Goal: Obtain resource: Obtain resource

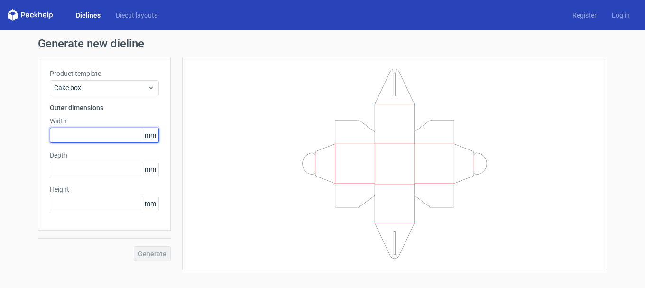
click at [85, 133] on input "text" at bounding box center [104, 135] width 109 height 15
click at [148, 140] on span "mm" at bounding box center [150, 135] width 17 height 14
click at [151, 137] on span "mm" at bounding box center [150, 135] width 17 height 14
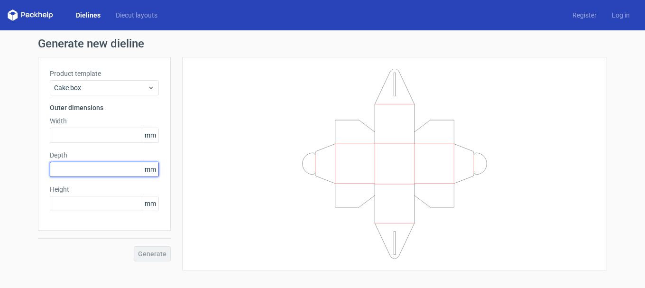
click at [89, 171] on input "text" at bounding box center [104, 169] width 109 height 15
type input "229"
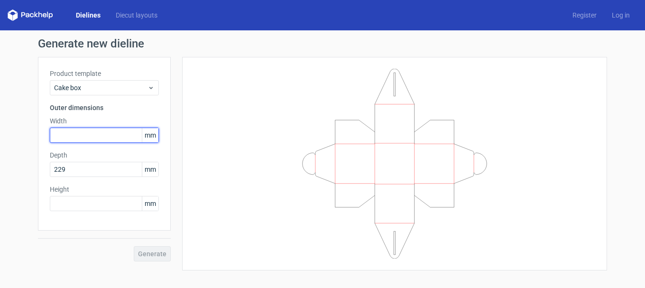
click at [84, 134] on input "text" at bounding box center [104, 135] width 109 height 15
click at [75, 132] on input "text" at bounding box center [104, 135] width 109 height 15
type input "178"
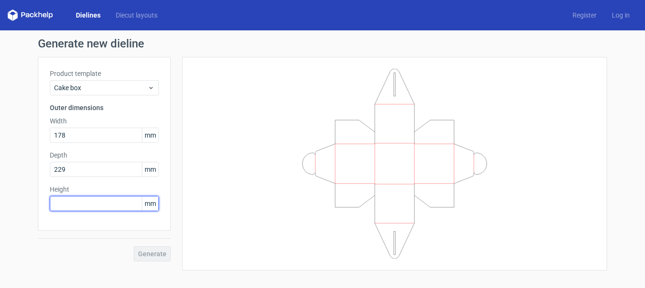
click at [99, 203] on input "text" at bounding box center [104, 203] width 109 height 15
click at [107, 206] on input "text" at bounding box center [104, 203] width 109 height 15
type input "153"
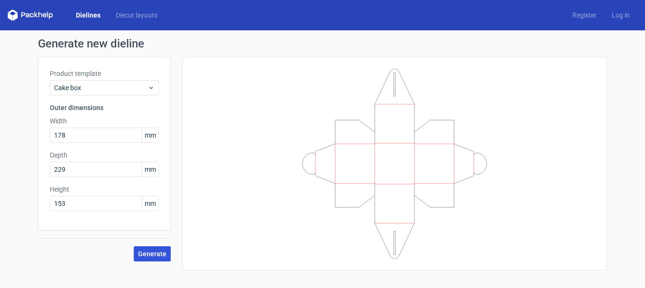
click at [151, 252] on span "Generate" at bounding box center [152, 253] width 28 height 7
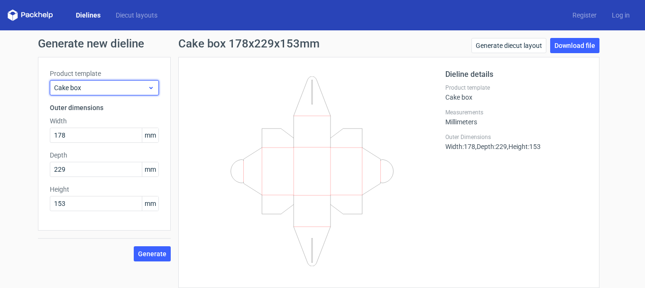
click at [135, 91] on span "Cake box" at bounding box center [100, 87] width 93 height 9
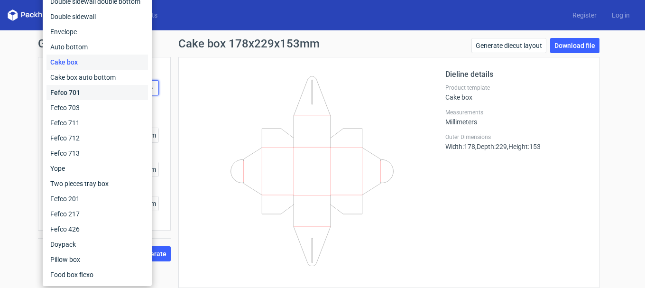
click at [74, 89] on div "Fefco 701" at bounding box center [97, 92] width 102 height 15
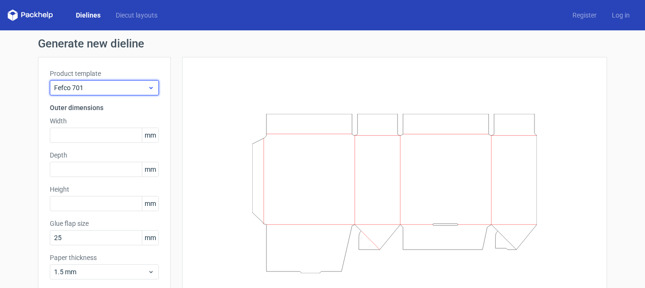
click at [150, 84] on icon at bounding box center [151, 88] width 7 height 8
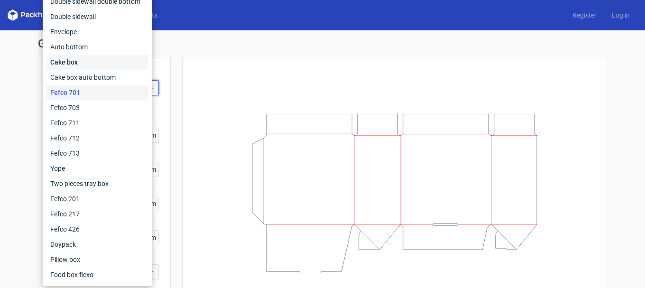
click at [60, 57] on div "Cake box" at bounding box center [97, 62] width 102 height 15
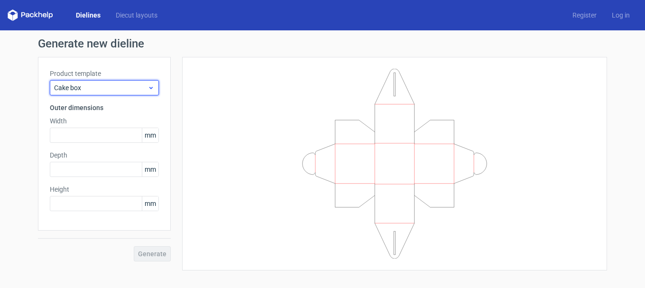
click at [147, 84] on span "Cake box" at bounding box center [100, 87] width 93 height 9
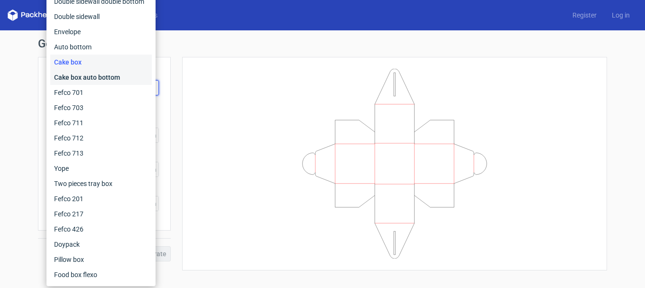
click at [89, 74] on div "Cake box auto bottom" at bounding box center [101, 77] width 102 height 15
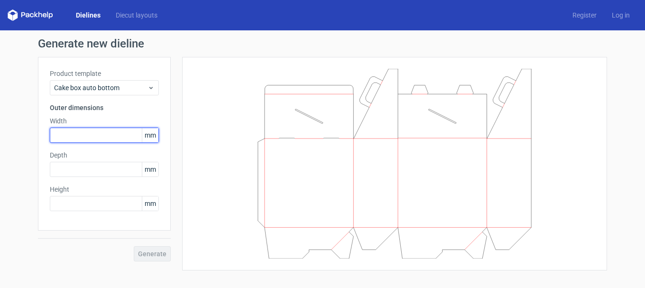
click at [87, 135] on input "text" at bounding box center [104, 135] width 109 height 15
type input "178"
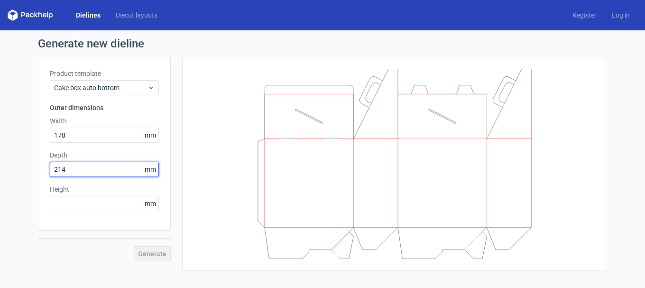
type input "214"
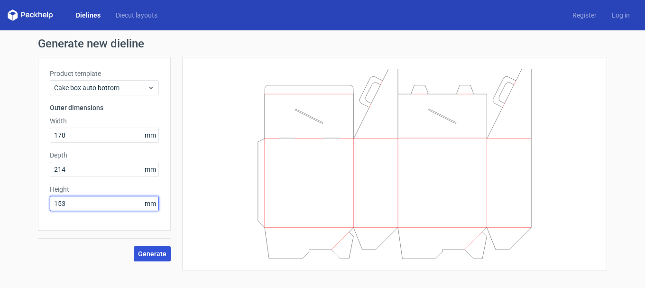
type input "153"
click at [153, 253] on span "Generate" at bounding box center [152, 253] width 28 height 7
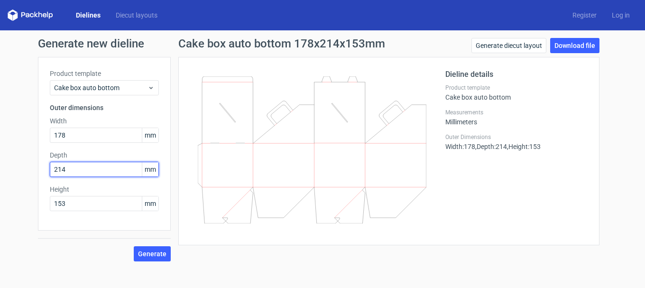
click at [72, 169] on input "214" at bounding box center [104, 169] width 109 height 15
drag, startPoint x: 35, startPoint y: 168, endPoint x: 8, endPoint y: 166, distance: 27.1
click at [5, 167] on div "Generate new dieline Product template Cake box auto bottom Outer dimensions Wid…" at bounding box center [322, 149] width 645 height 239
type input "229"
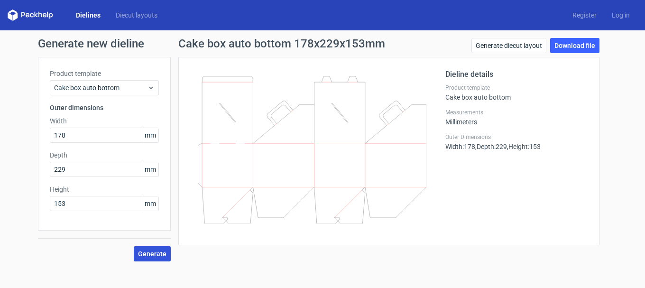
click at [152, 257] on span "Generate" at bounding box center [152, 253] width 28 height 7
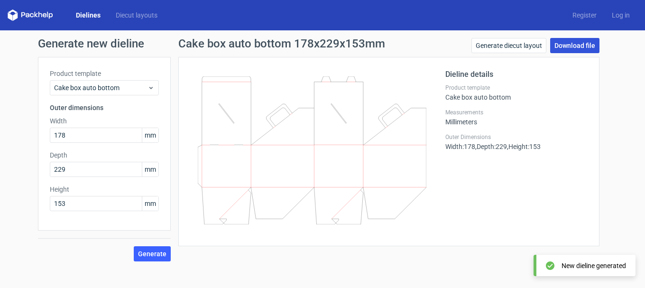
click at [566, 46] on link "Download file" at bounding box center [574, 45] width 49 height 15
click at [631, 104] on div "Generate new dieline Product template Cake box auto bottom Outer dimensions Wid…" at bounding box center [322, 149] width 645 height 239
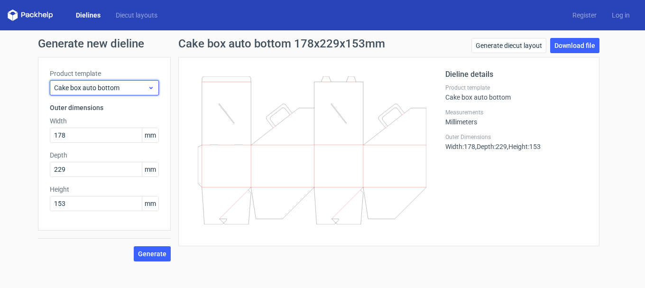
click at [156, 85] on div "Cake box auto bottom" at bounding box center [104, 87] width 109 height 15
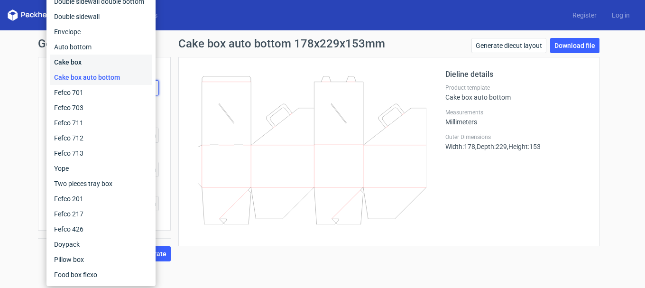
click at [74, 61] on div "Cake box" at bounding box center [101, 62] width 102 height 15
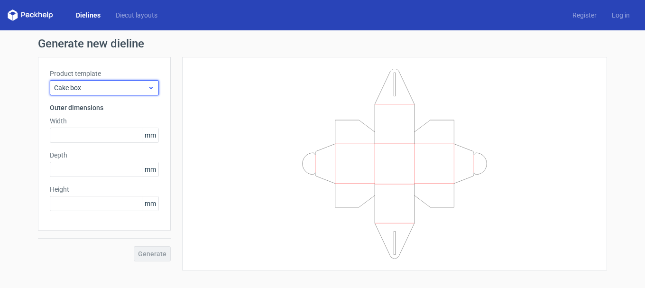
click at [155, 89] on div "Cake box" at bounding box center [104, 87] width 109 height 15
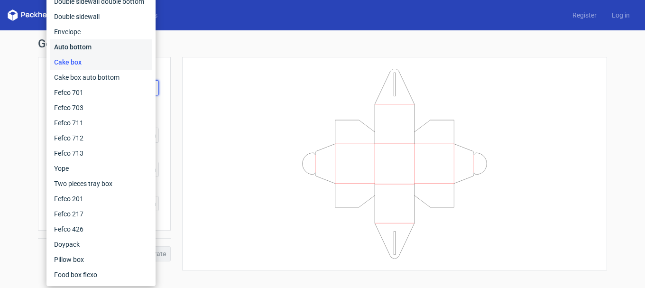
click at [79, 46] on div "Auto bottom" at bounding box center [101, 46] width 102 height 15
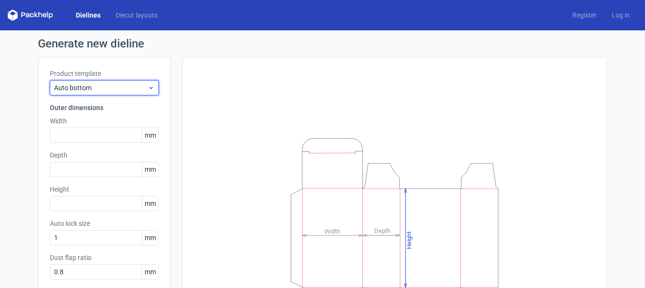
click at [148, 86] on icon at bounding box center [151, 88] width 7 height 8
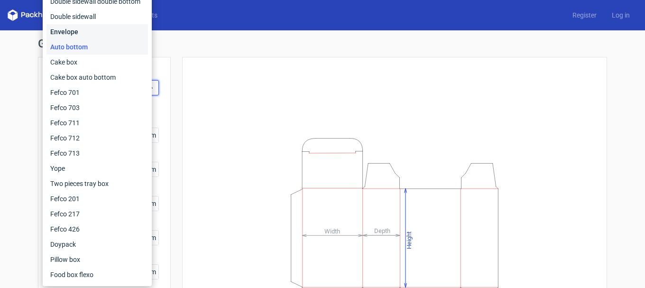
click at [72, 28] on div "Envelope" at bounding box center [97, 31] width 102 height 15
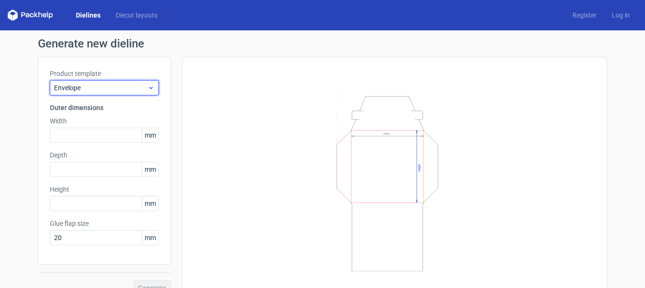
click at [149, 88] on icon at bounding box center [151, 88] width 7 height 8
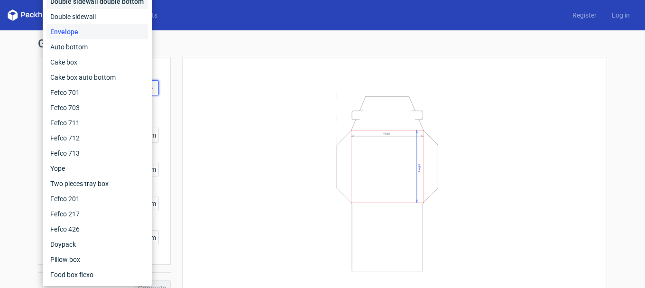
click at [113, 1] on div "Double sidewall double bottom" at bounding box center [97, 1] width 102 height 15
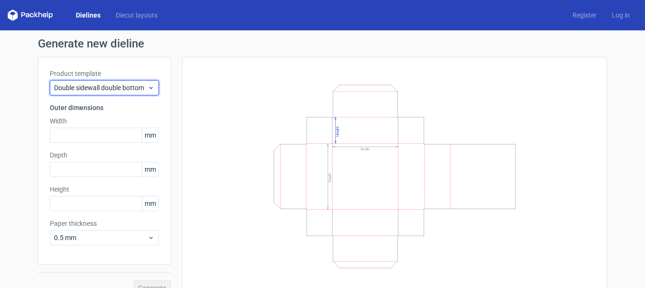
click at [148, 90] on icon at bounding box center [151, 88] width 7 height 8
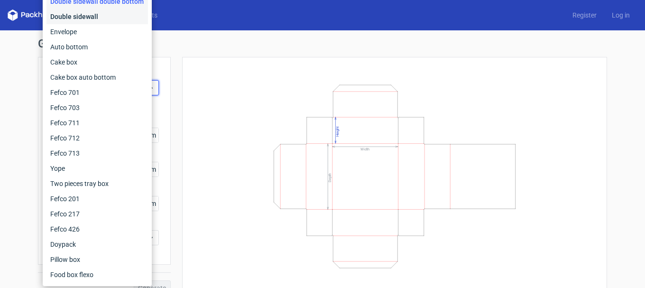
click at [84, 18] on div "Double sidewall" at bounding box center [97, 16] width 102 height 15
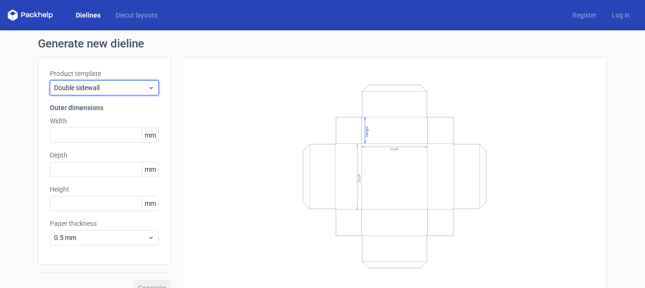
click at [148, 90] on icon at bounding box center [151, 88] width 7 height 8
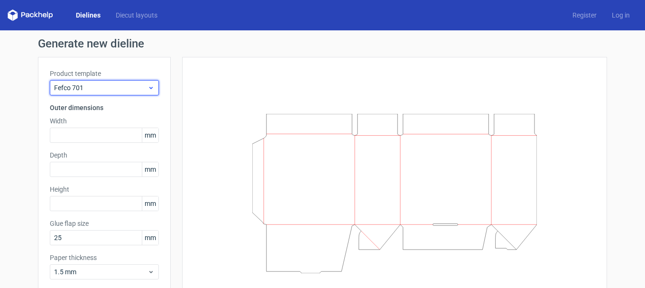
click at [149, 84] on icon at bounding box center [151, 88] width 7 height 8
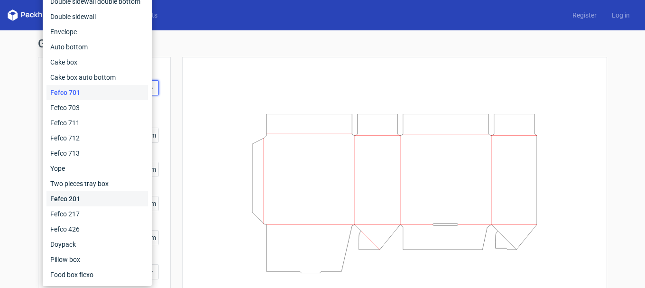
scroll to position [47, 0]
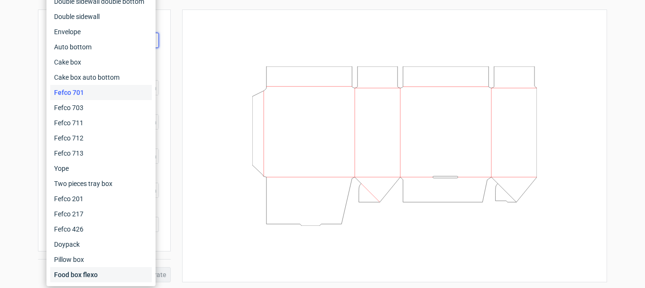
click at [87, 273] on div "Food box flexo" at bounding box center [101, 274] width 102 height 15
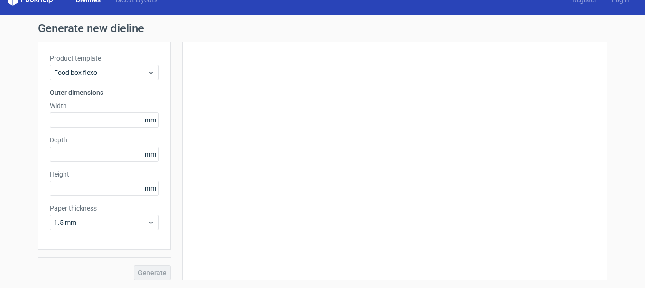
scroll to position [15, 0]
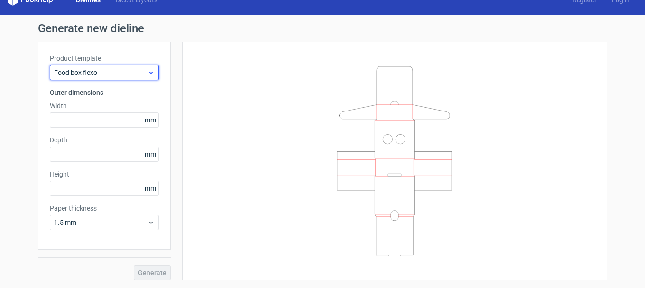
click at [150, 68] on div "Food box flexo" at bounding box center [104, 72] width 109 height 15
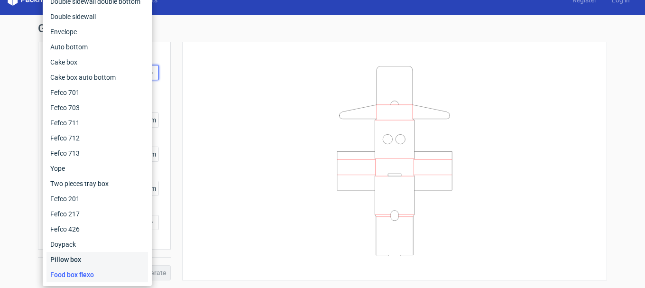
click at [72, 259] on div "Pillow box" at bounding box center [97, 259] width 102 height 15
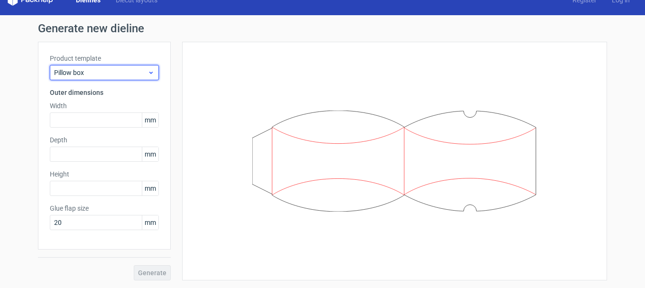
click at [150, 70] on icon at bounding box center [151, 73] width 7 height 8
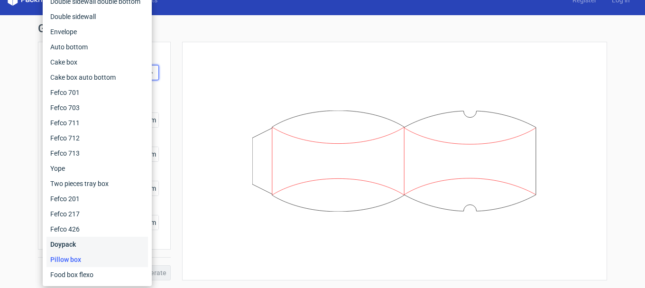
click at [74, 244] on div "Doypack" at bounding box center [97, 244] width 102 height 15
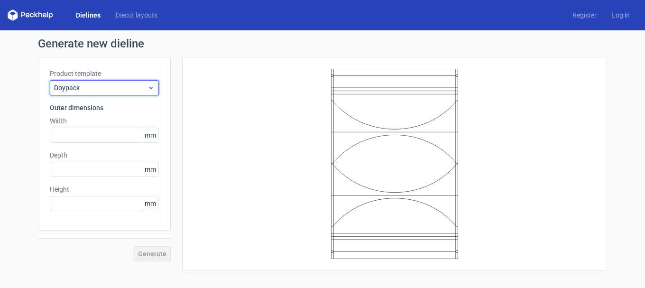
click at [151, 85] on icon at bounding box center [151, 88] width 7 height 8
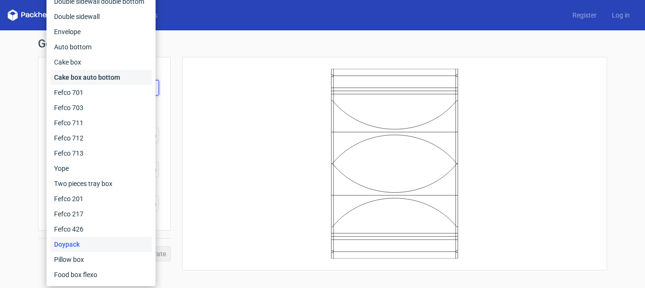
click at [81, 76] on div "Cake box auto bottom" at bounding box center [101, 77] width 102 height 15
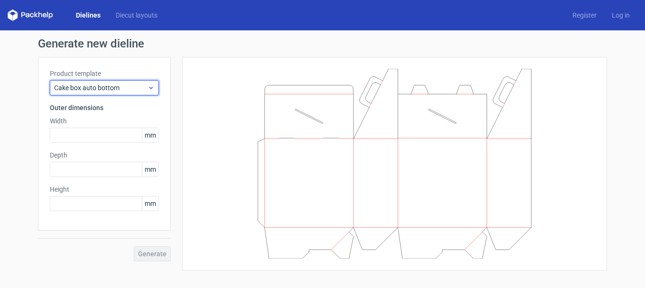
click at [151, 85] on icon at bounding box center [151, 88] width 7 height 8
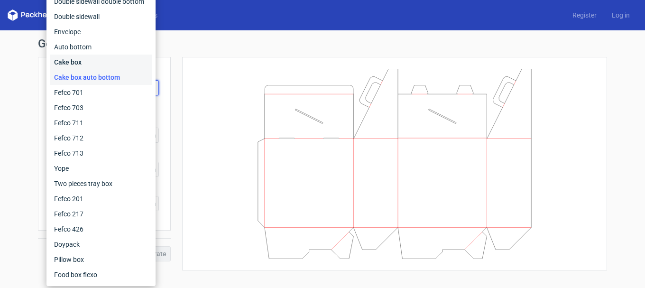
click at [74, 59] on div "Cake box" at bounding box center [101, 62] width 102 height 15
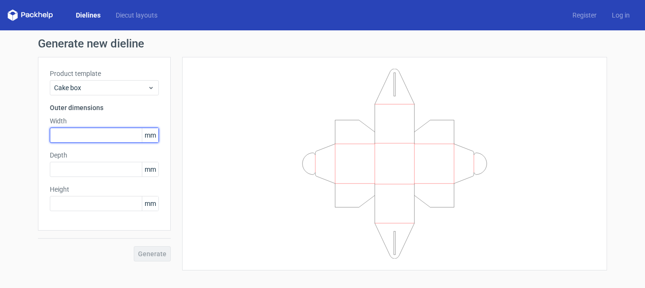
click at [92, 135] on input "text" at bounding box center [104, 135] width 109 height 15
type input "178"
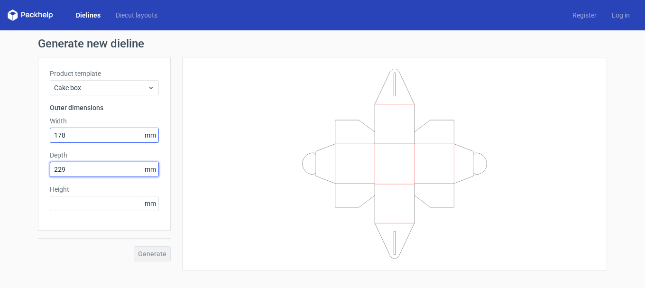
type input "229"
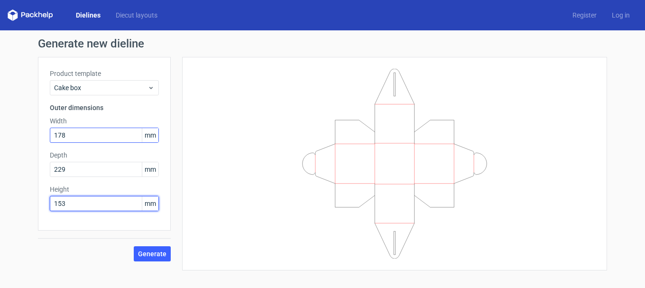
type input "153"
click at [146, 247] on button "Generate" at bounding box center [152, 253] width 37 height 15
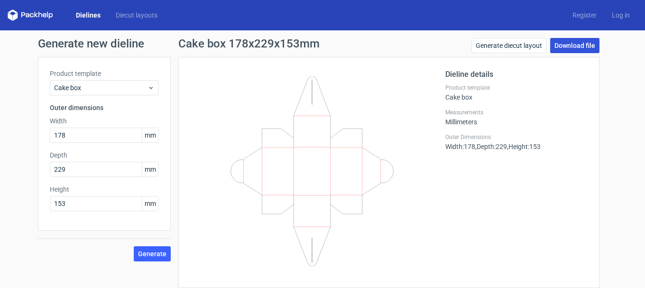
click at [571, 48] on link "Download file" at bounding box center [574, 45] width 49 height 15
click at [619, 184] on div "Generate new dieline Product template Cake box Outer dimensions Width 178 mm De…" at bounding box center [322, 162] width 645 height 265
